Goal: Information Seeking & Learning: Learn about a topic

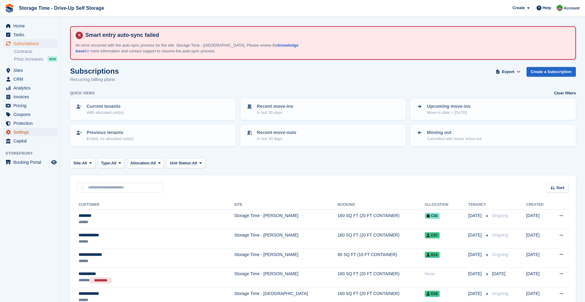
click at [23, 135] on span "Settings" at bounding box center [31, 132] width 37 height 9
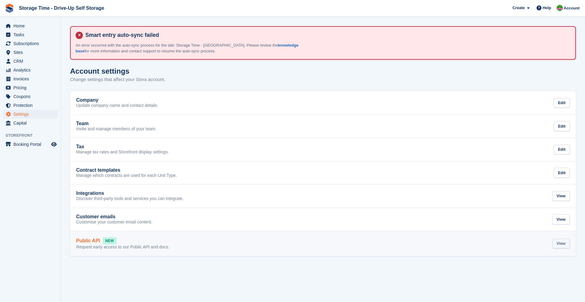
click at [560, 242] on div "View" at bounding box center [560, 244] width 17 height 10
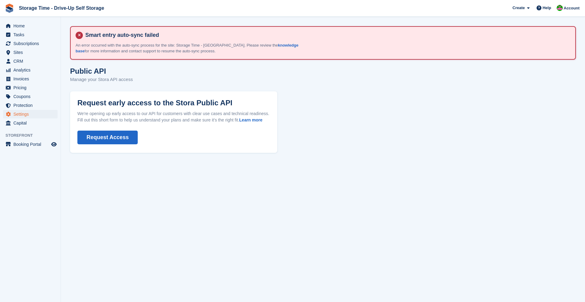
drag, startPoint x: 266, startPoint y: 121, endPoint x: 125, endPoint y: 130, distance: 141.6
click at [127, 130] on div "Request early access to the Stora Public API We're opening up early access to o…" at bounding box center [173, 122] width 193 height 47
click at [108, 130] on div "Request early access to the Stora Public API We're opening up early access to o…" at bounding box center [173, 122] width 193 height 47
click at [239, 122] on link "Learn more" at bounding box center [250, 120] width 23 height 5
